Goal: Task Accomplishment & Management: Manage account settings

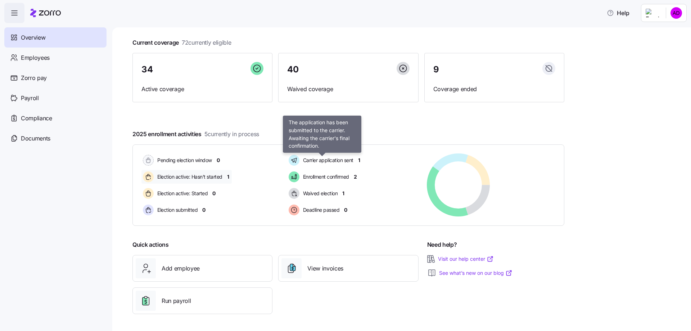
scroll to position [37, 0]
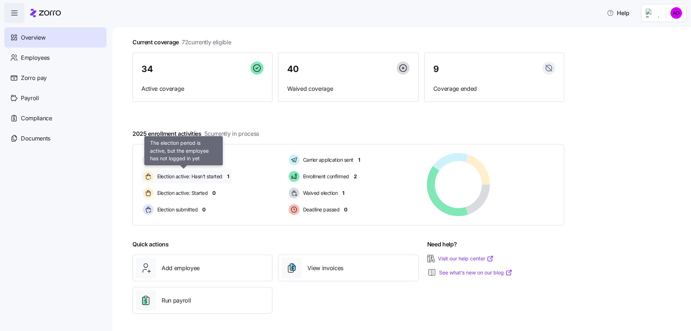
click at [203, 176] on span "Election active: Hasn't started" at bounding box center [188, 176] width 67 height 7
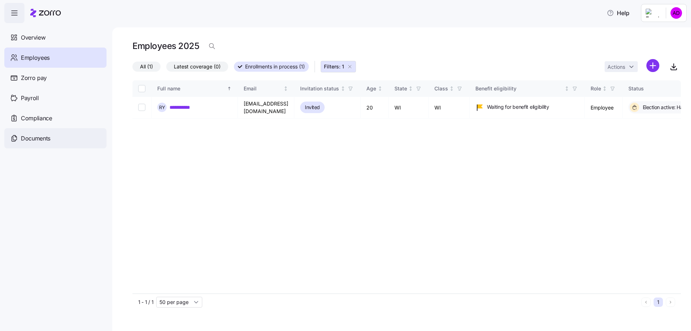
click at [25, 138] on span "Documents" at bounding box center [36, 138] width 30 height 9
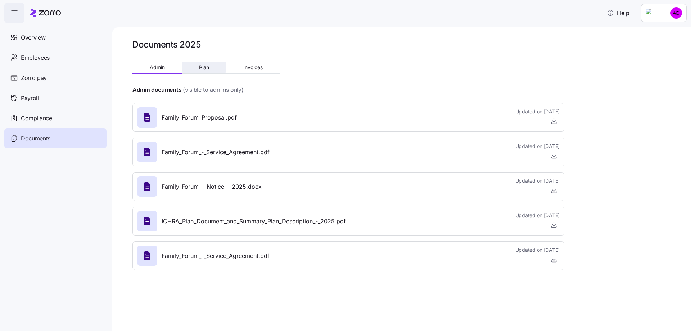
click at [204, 68] on span "Plan" at bounding box center [204, 67] width 10 height 5
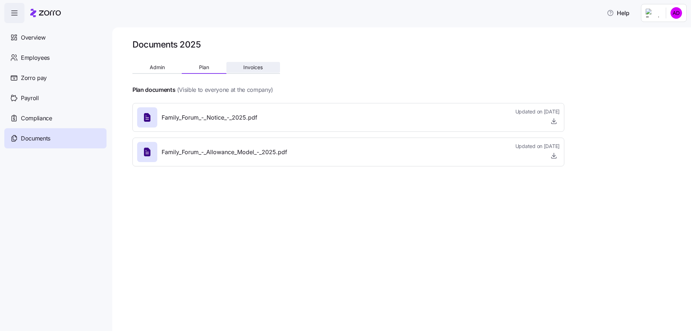
click at [261, 68] on span "Invoices" at bounding box center [252, 67] width 19 height 5
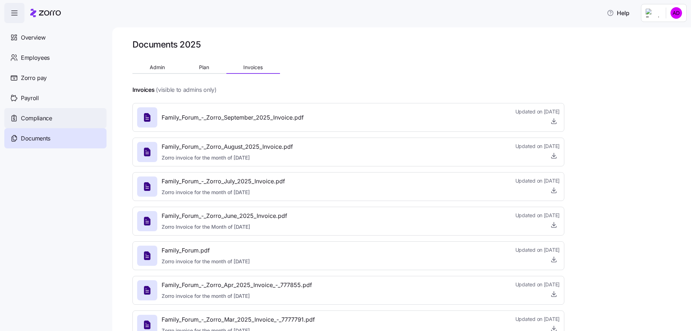
click at [38, 117] on span "Compliance" at bounding box center [36, 118] width 31 height 9
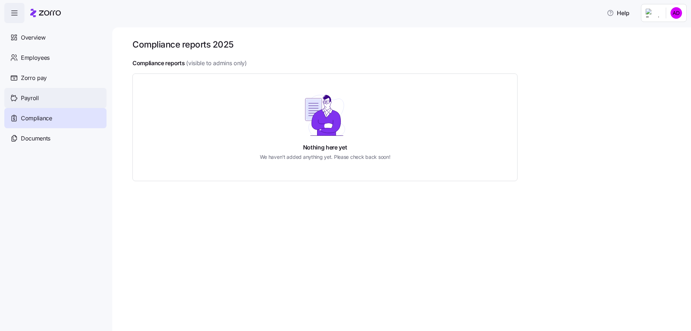
click at [26, 96] on span "Payroll" at bounding box center [30, 98] width 18 height 9
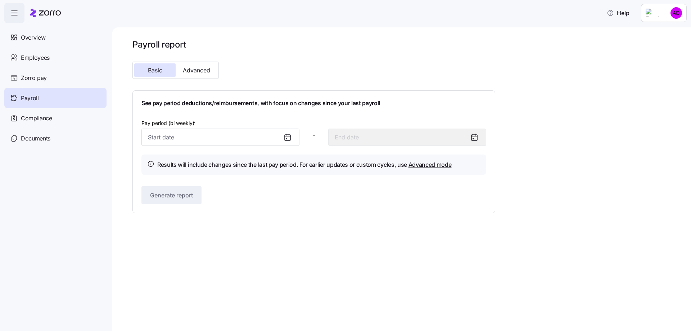
click at [287, 140] on icon at bounding box center [287, 137] width 9 height 9
click at [287, 139] on icon at bounding box center [286, 138] width 1 height 1
click at [187, 133] on input "Pay period (bi weekly) *" at bounding box center [220, 137] width 158 height 17
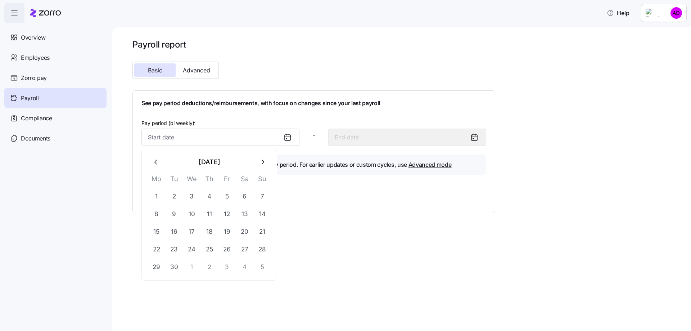
click at [153, 165] on icon "button" at bounding box center [156, 162] width 8 height 8
click at [263, 248] on button "24" at bounding box center [262, 248] width 17 height 17
type input "August 24, 2025"
type input "September 6, 2025"
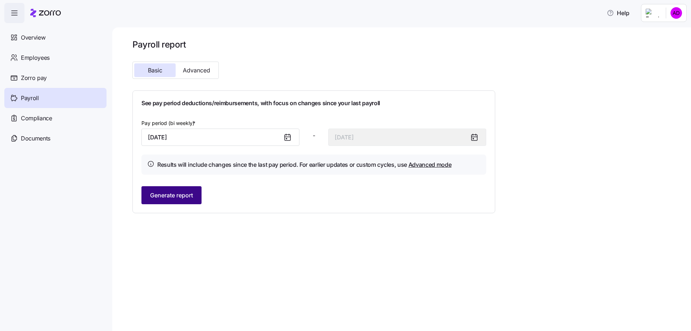
click at [165, 197] on span "Generate report" at bounding box center [171, 195] width 43 height 9
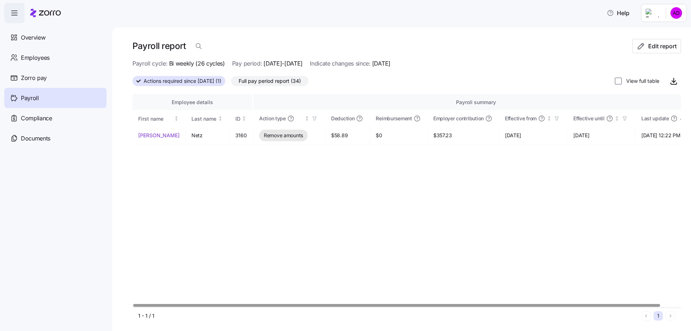
click at [290, 306] on div at bounding box center [396, 305] width 527 height 3
drag, startPoint x: 281, startPoint y: 83, endPoint x: 276, endPoint y: 95, distance: 13.1
click at [276, 95] on div "Payroll report Edit report Payroll cycle: Bi weekly (26 cycles) Pay period: 08/…" at bounding box center [406, 181] width 549 height 285
click at [232, 304] on div at bounding box center [396, 305] width 527 height 3
click at [264, 134] on span "Remove amounts" at bounding box center [283, 135] width 39 height 7
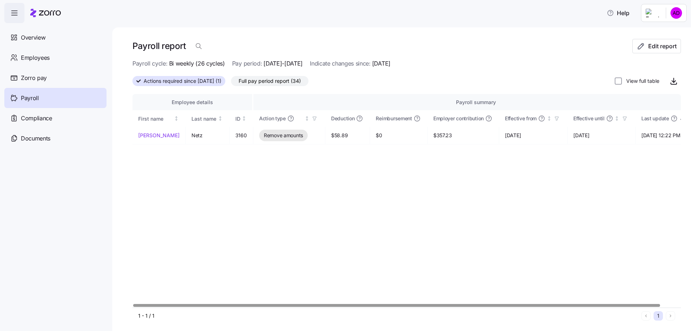
click at [257, 81] on span "Full pay period report (34)" at bounding box center [270, 80] width 62 height 9
click at [231, 83] on input "Full pay period report (34)" at bounding box center [231, 83] width 0 height 0
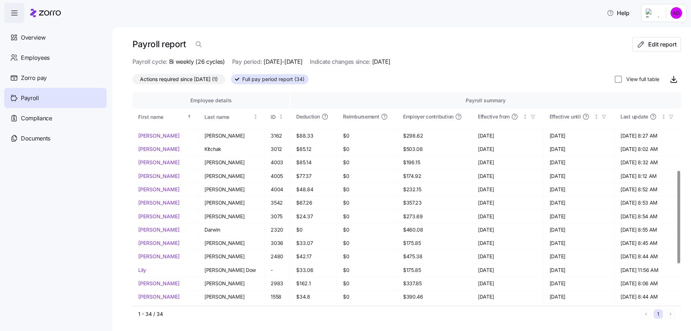
scroll to position [252, 0]
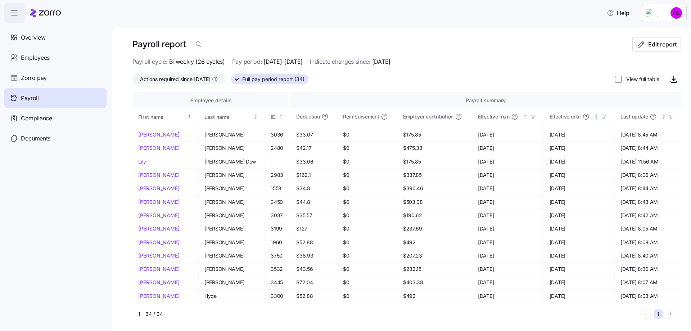
click at [183, 78] on span "Actions required since 08/24/2025 (1)" at bounding box center [179, 79] width 78 height 9
click at [132, 81] on input "Actions required since 08/24/2025 (1)" at bounding box center [132, 81] width 0 height 0
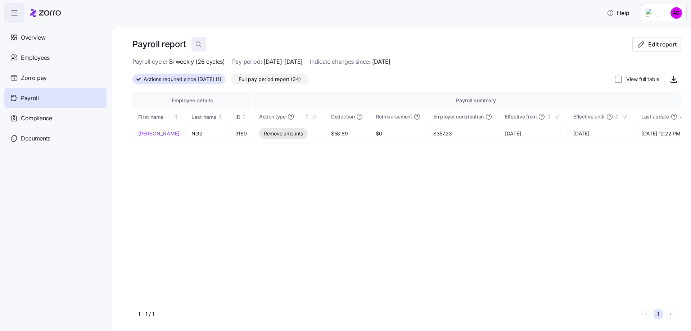
click at [198, 46] on icon "button" at bounding box center [198, 44] width 7 height 7
click at [234, 43] on input at bounding box center [264, 45] width 144 height 12
click at [657, 48] on span "Edit report" at bounding box center [662, 44] width 28 height 9
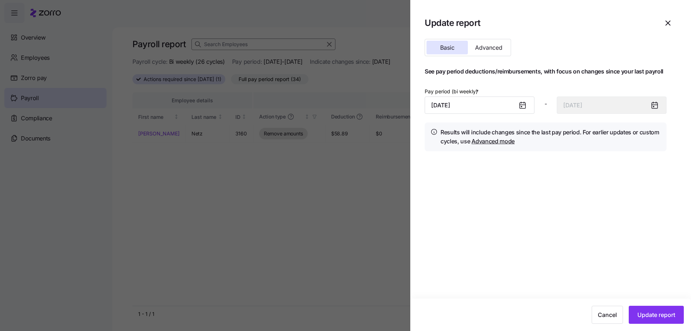
click at [525, 104] on icon at bounding box center [523, 106] width 6 height 6
click at [503, 103] on input "August 24, 2025" at bounding box center [480, 104] width 110 height 17
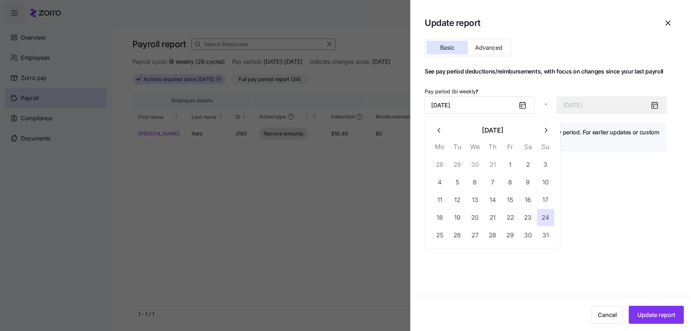
click at [547, 132] on icon "button" at bounding box center [546, 130] width 8 height 8
click at [545, 165] on button "7" at bounding box center [545, 164] width 17 height 17
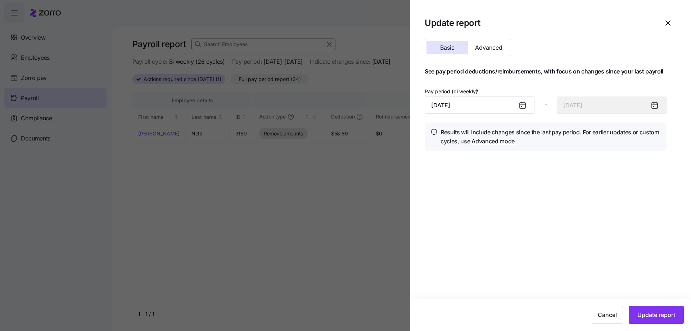
type input "September 7, 2025"
type input "September 20, 2025"
click at [657, 319] on span "Update report" at bounding box center [657, 314] width 38 height 9
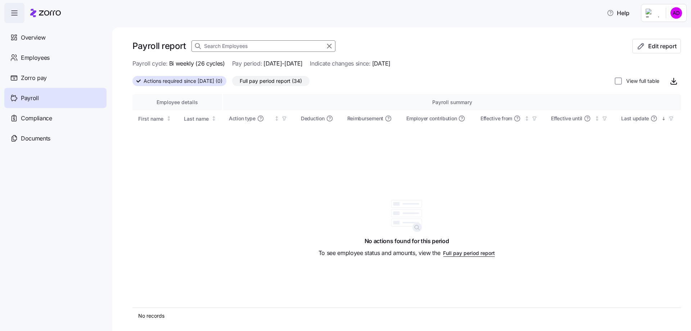
click at [293, 83] on span "Full pay period report (34)" at bounding box center [271, 80] width 62 height 9
click at [232, 83] on input "Full pay period report (34)" at bounding box center [232, 83] width 0 height 0
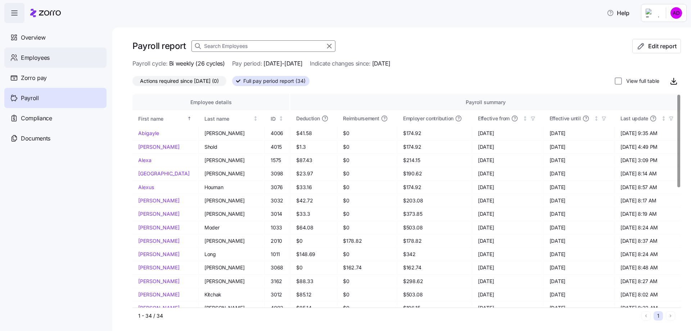
click at [37, 58] on span "Employees" at bounding box center [35, 57] width 29 height 9
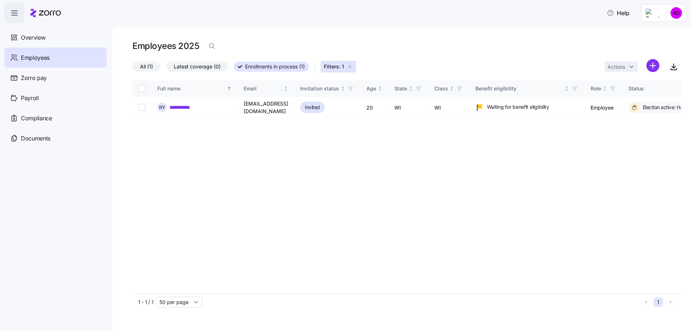
click at [14, 11] on icon "button" at bounding box center [14, 13] width 9 height 9
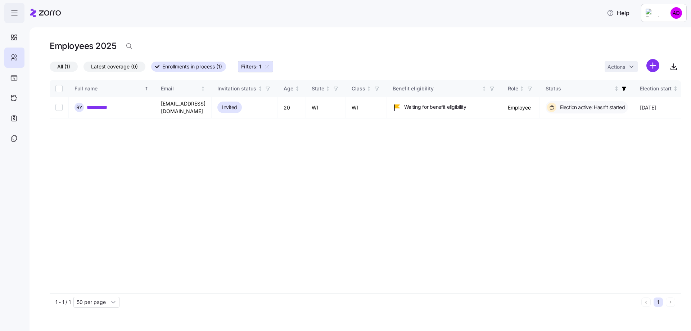
click at [14, 11] on icon "button" at bounding box center [14, 13] width 9 height 9
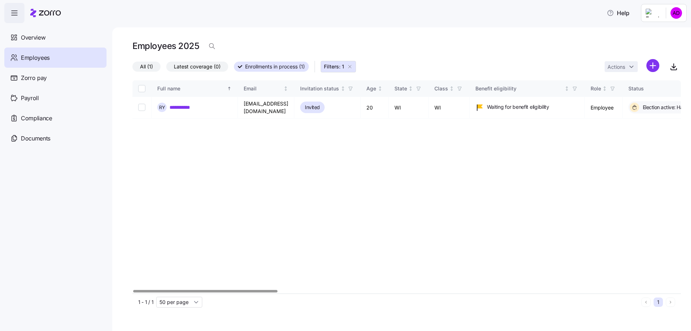
click at [676, 14] on html "**********" at bounding box center [345, 163] width 691 height 327
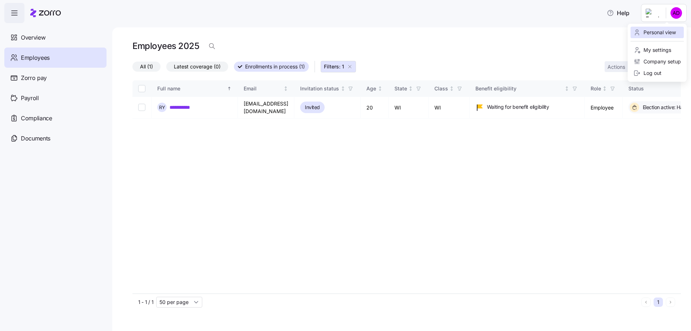
click at [666, 32] on div "Personal view" at bounding box center [655, 32] width 42 height 8
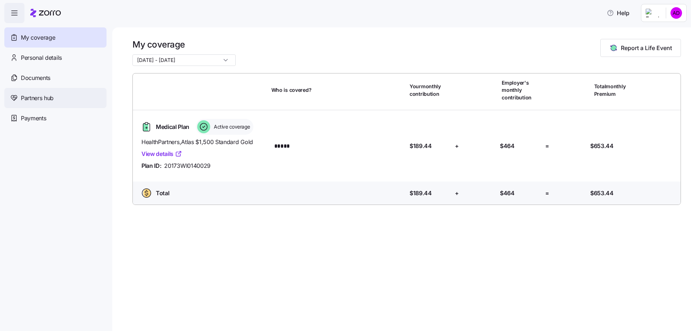
click at [32, 99] on span "Partners hub" at bounding box center [37, 98] width 33 height 9
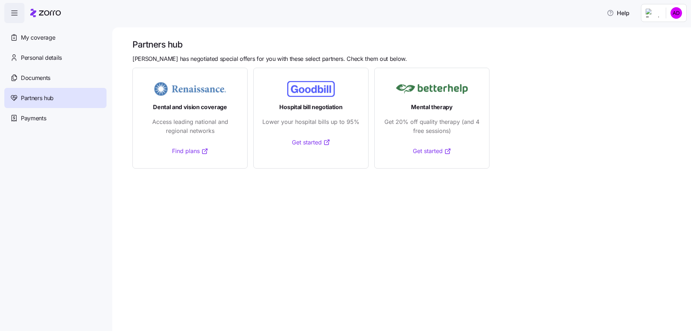
click at [13, 12] on icon "button" at bounding box center [14, 13] width 9 height 9
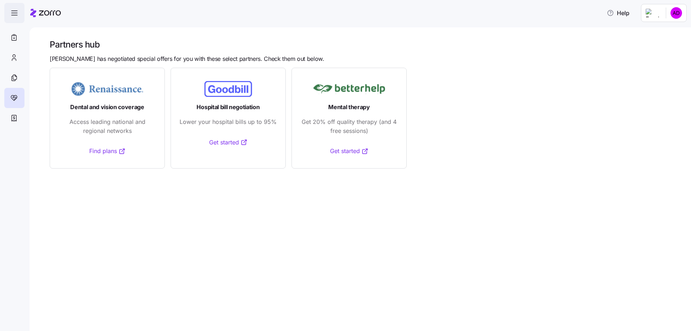
click at [13, 12] on icon "button" at bounding box center [14, 13] width 9 height 9
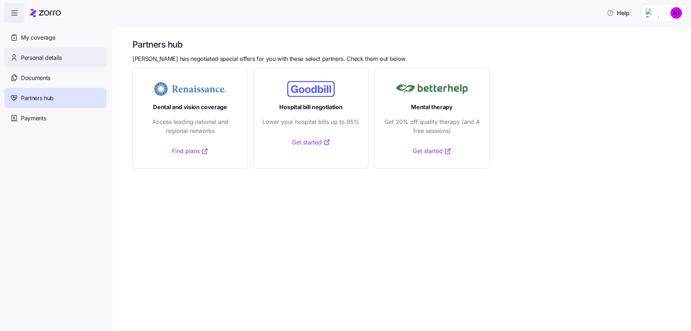
click at [39, 60] on span "Personal details" at bounding box center [41, 57] width 41 height 9
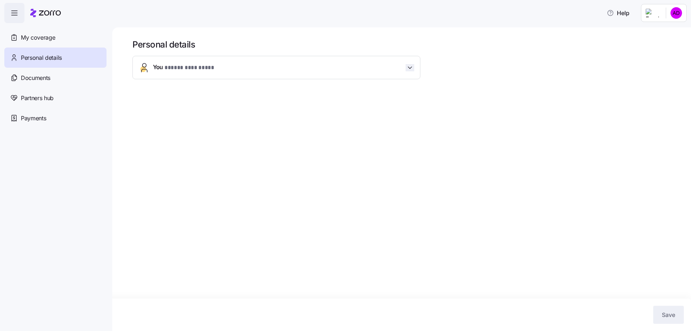
click at [408, 67] on icon "button" at bounding box center [409, 67] width 7 height 7
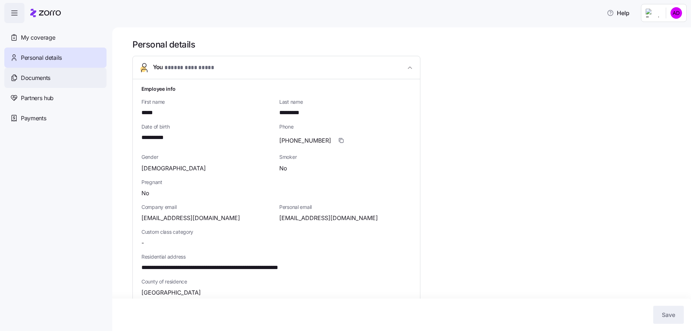
click at [50, 74] on span "Documents" at bounding box center [36, 77] width 30 height 9
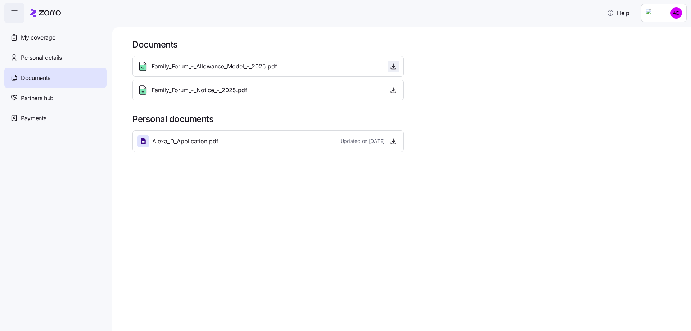
click at [394, 65] on icon "button" at bounding box center [393, 66] width 7 height 7
click at [676, 13] on html "Help My coverage Personal details Documents Partners hub Payments Documents Fam…" at bounding box center [345, 163] width 691 height 327
click at [652, 71] on div "Log out" at bounding box center [648, 73] width 28 height 8
